Goal: Navigation & Orientation: Find specific page/section

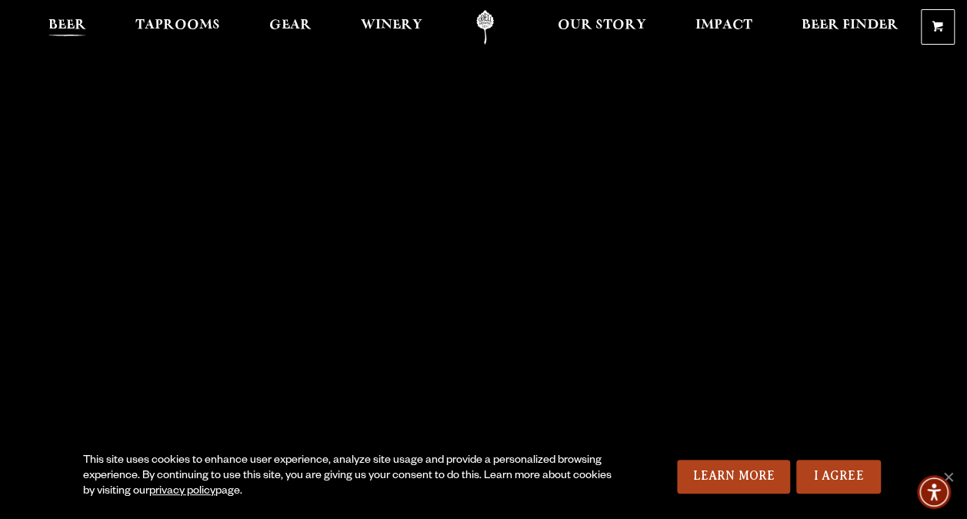
click at [68, 19] on span "Beer" at bounding box center [67, 25] width 38 height 12
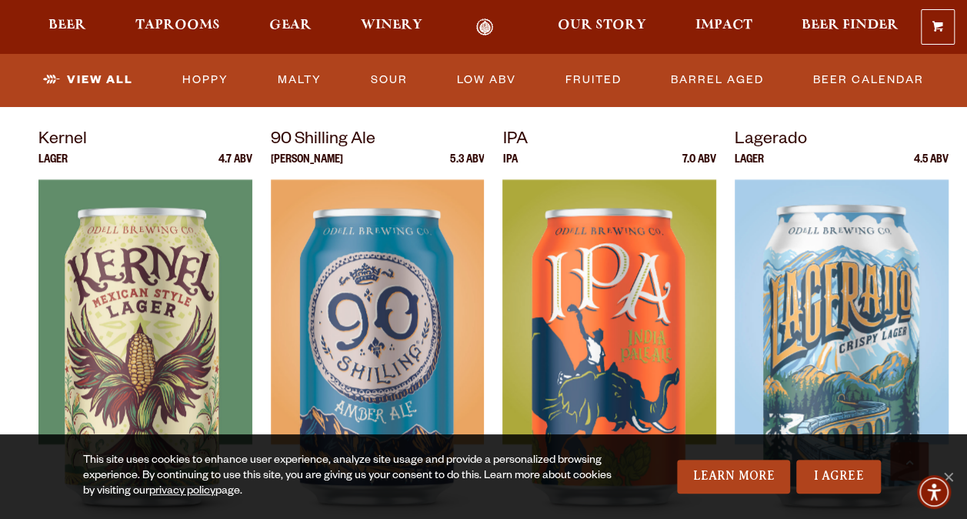
scroll to position [539, 0]
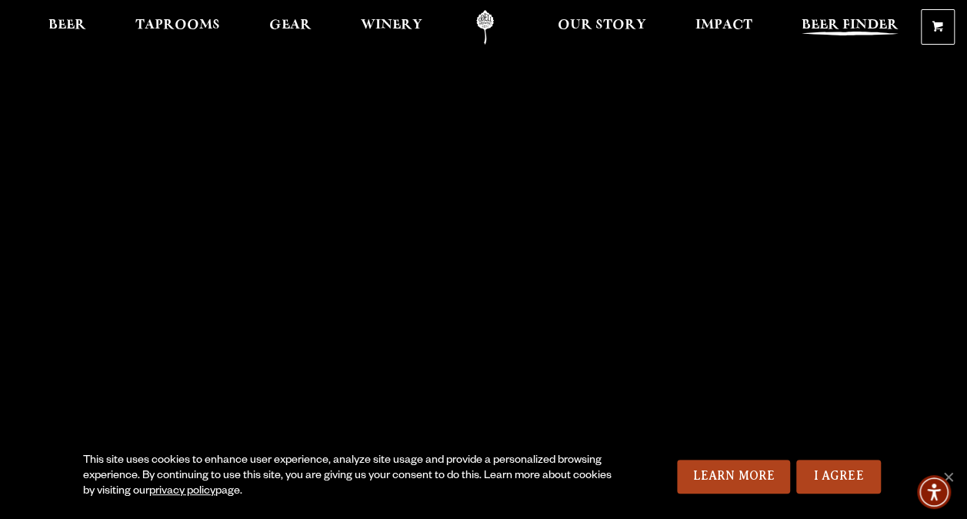
click at [824, 30] on span "Beer Finder" at bounding box center [850, 25] width 97 height 12
